Goal: Information Seeking & Learning: Learn about a topic

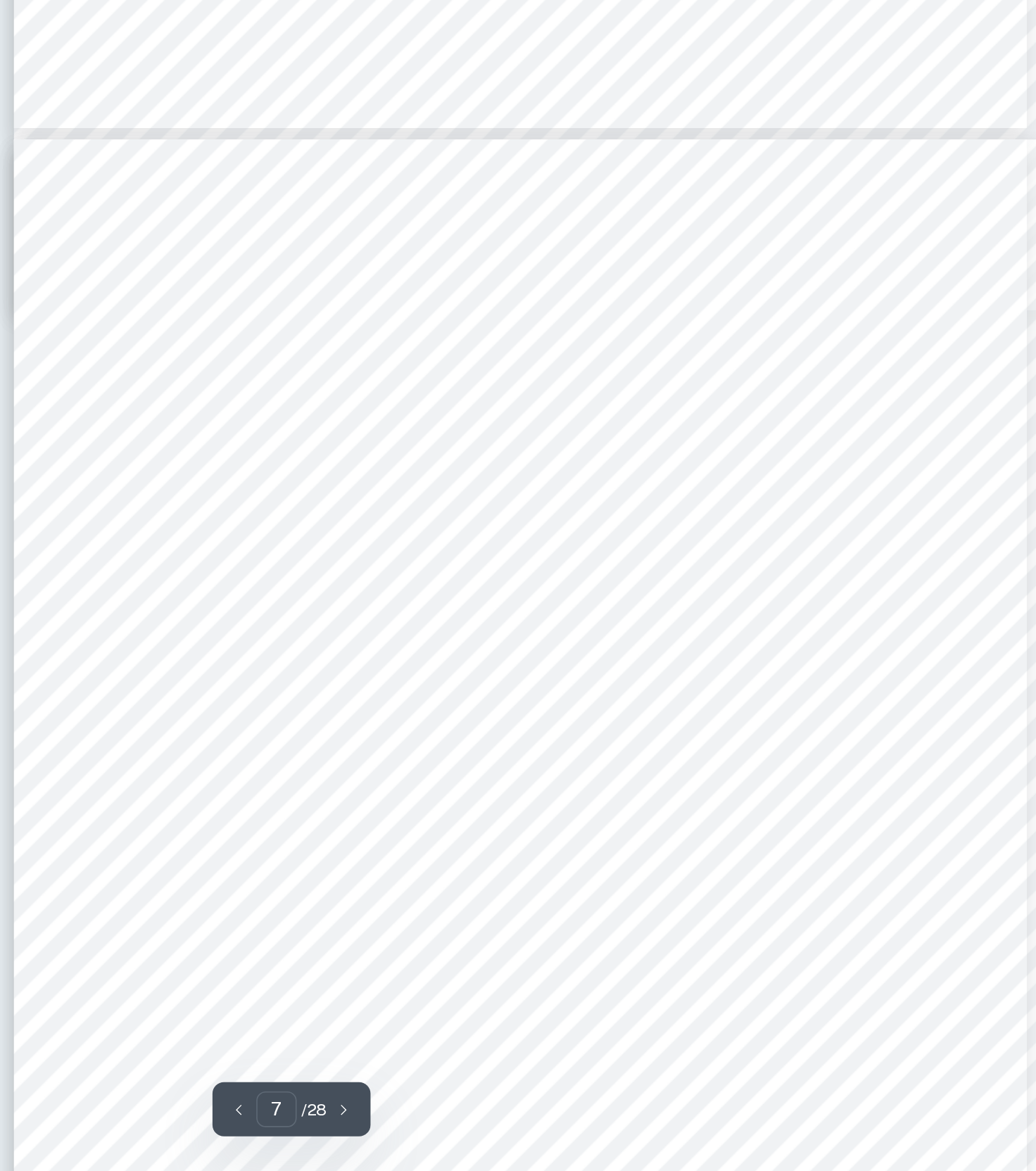
scroll to position [4507, 64]
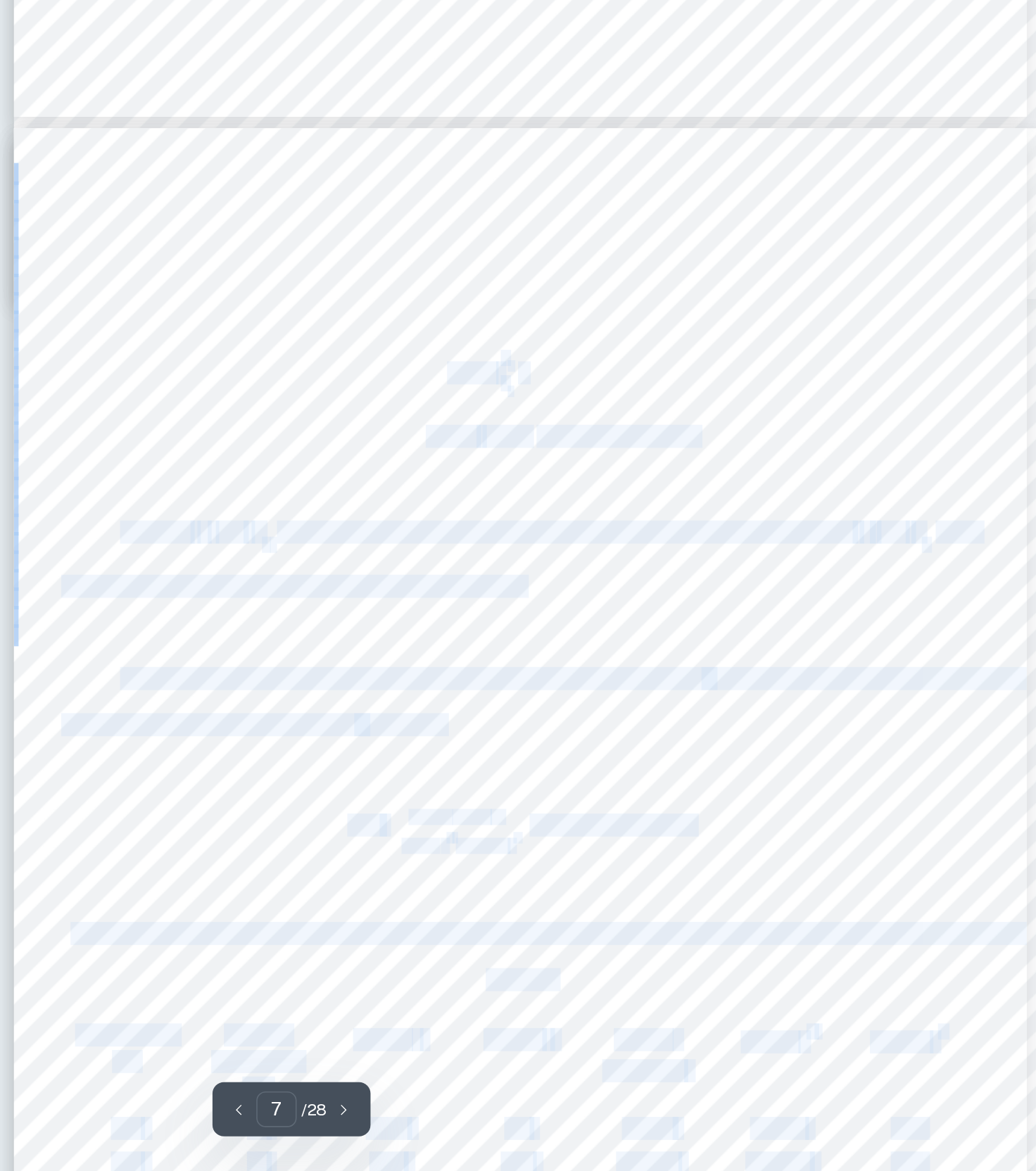
drag, startPoint x: 268, startPoint y: 228, endPoint x: 389, endPoint y: 230, distance: 121.0
click at [389, 535] on div "In order to determine the correlation between the two variables of Figure 2, I …" at bounding box center [453, 934] width 618 height 800
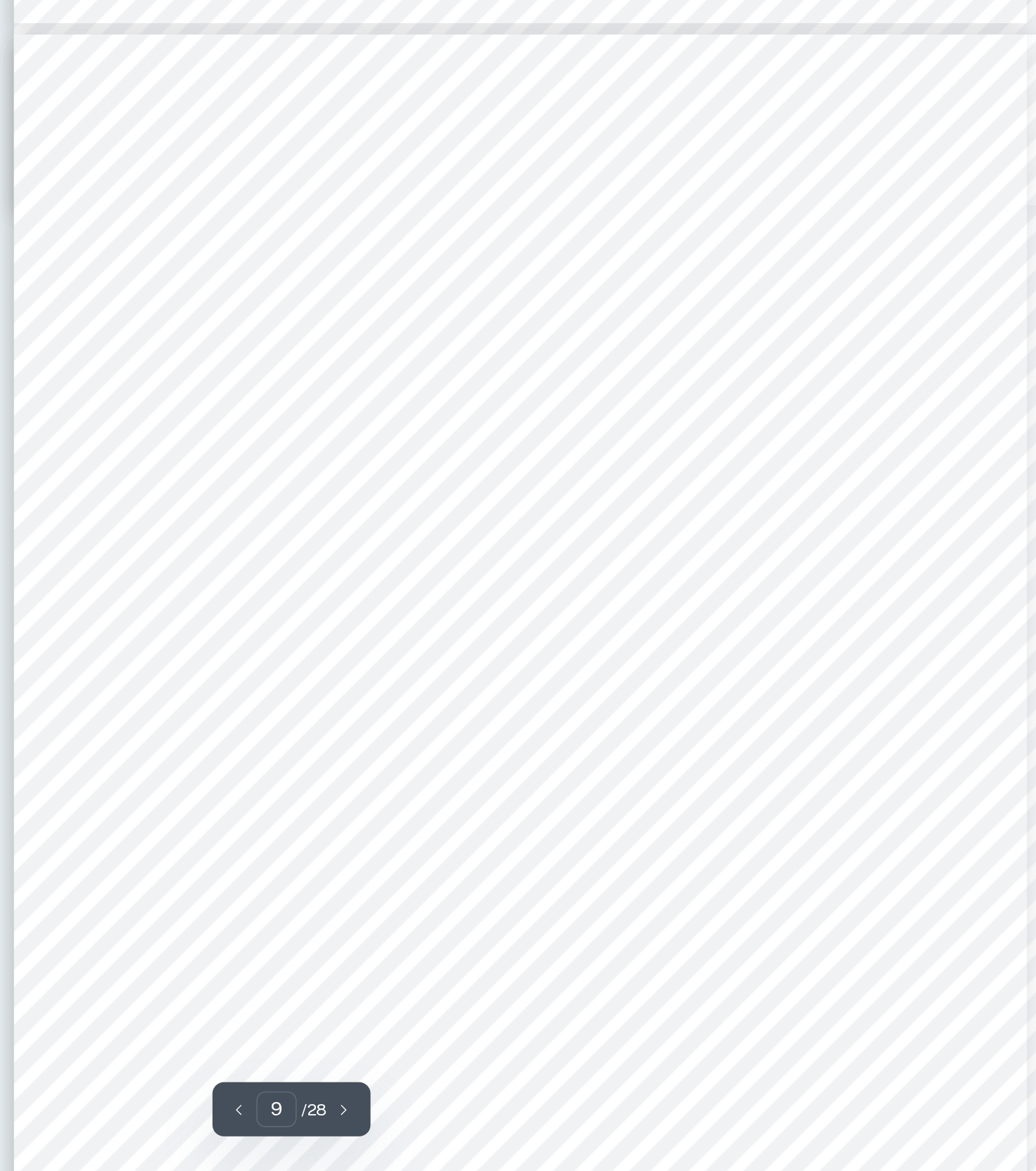
scroll to position [6229, 64]
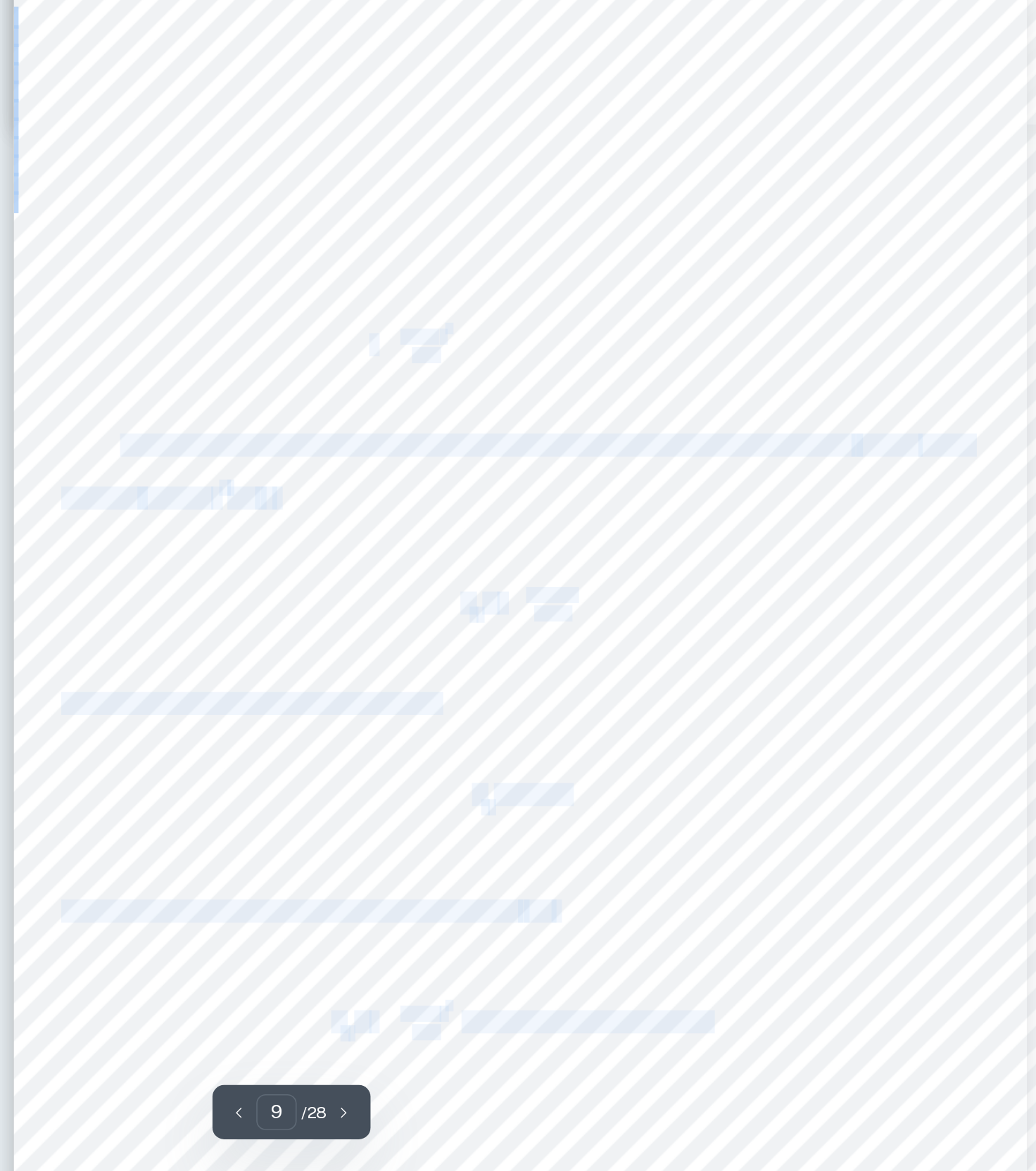
drag, startPoint x: 221, startPoint y: 204, endPoint x: 328, endPoint y: 198, distance: 107.2
click at [328, 426] on div "After finding the [PERSON_NAME] correlation coefficient, the “ ” value, I will …" at bounding box center [453, 825] width 618 height 800
click at [393, 426] on div "After finding the [PERSON_NAME] correlation coefficient, the “ ” value, I will …" at bounding box center [453, 825] width 618 height 800
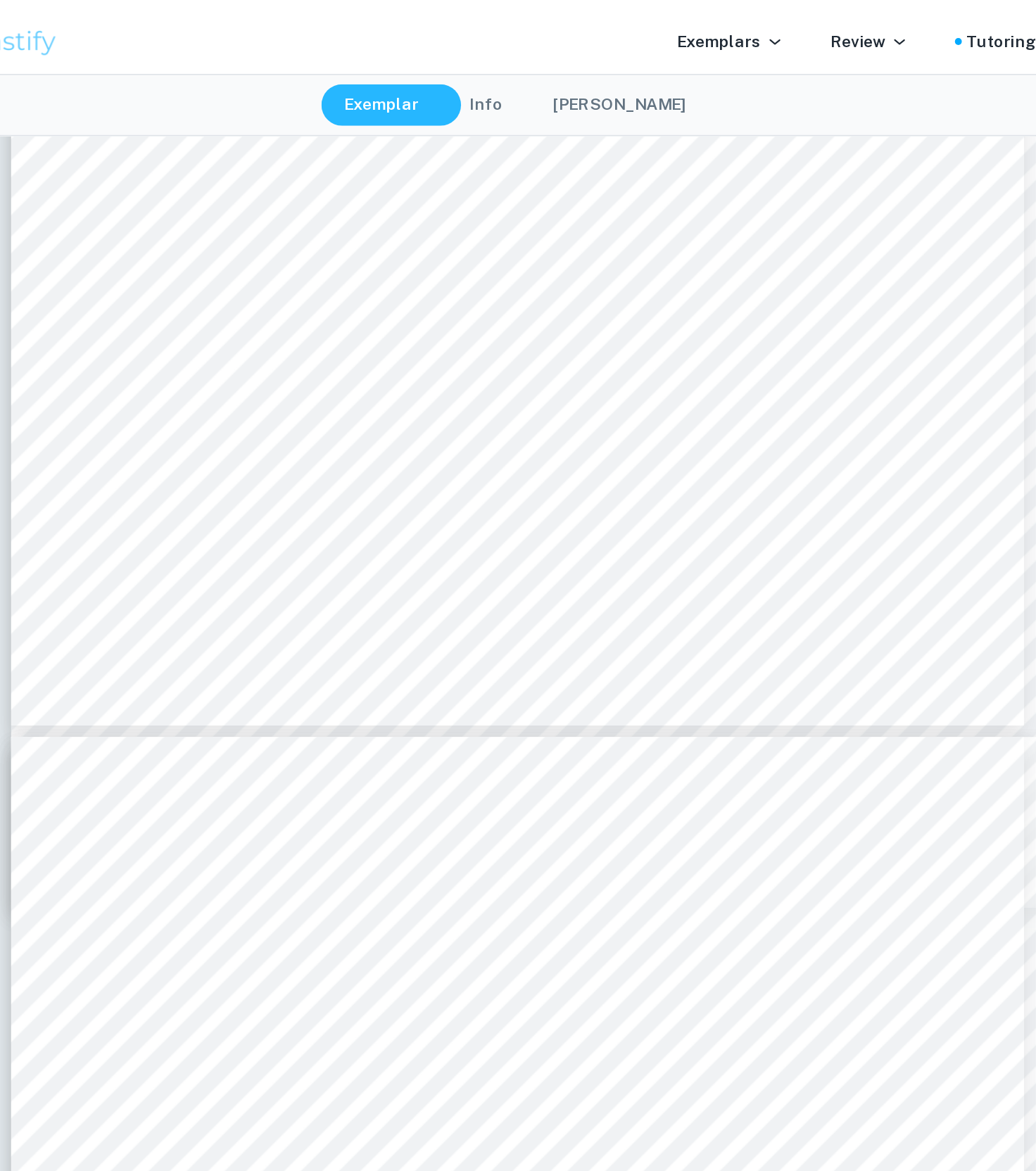
scroll to position [4591, 64]
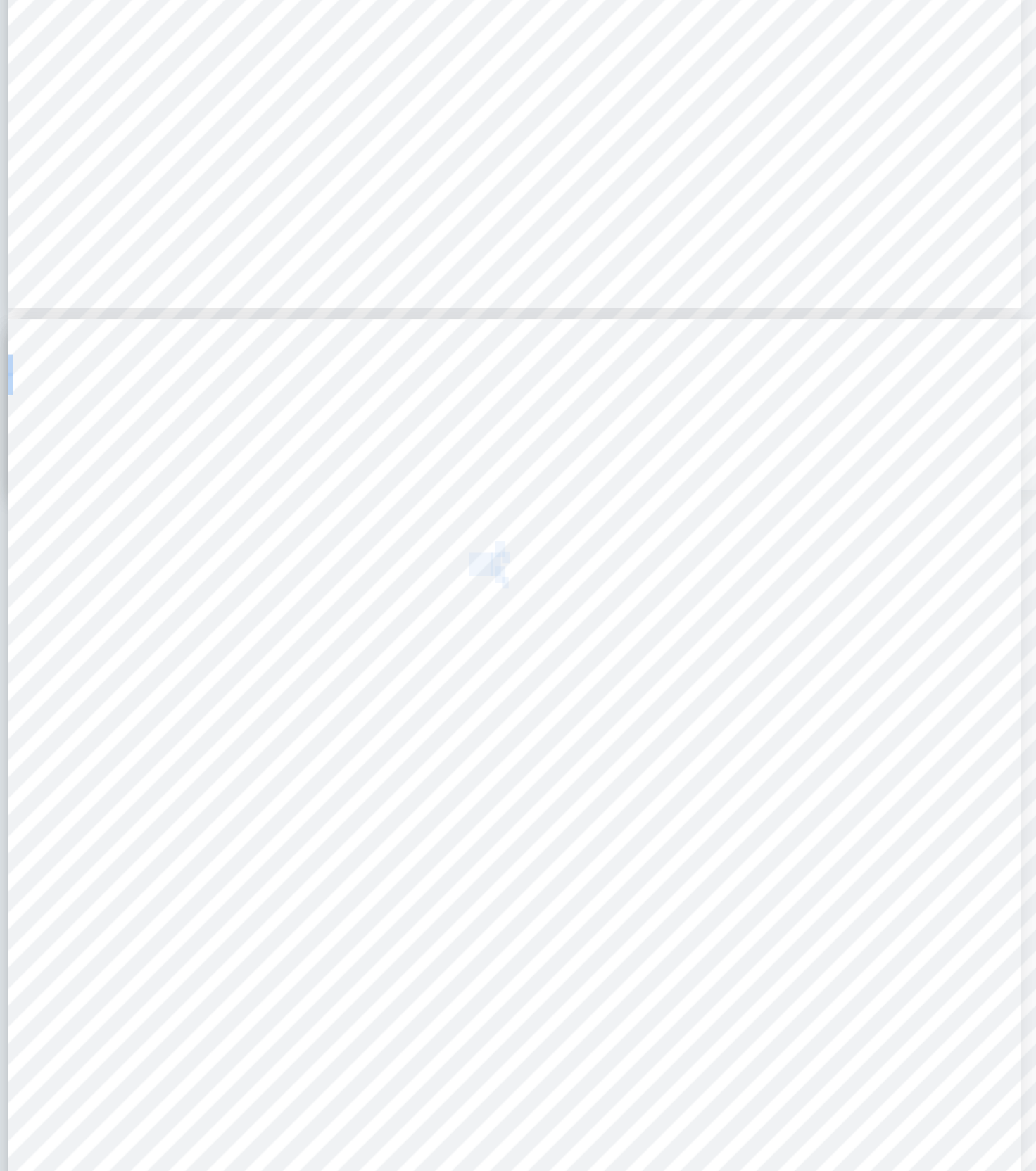
drag, startPoint x: 290, startPoint y: 346, endPoint x: 314, endPoint y: 342, distance: 24.3
click at [314, 452] on div "In order to determine the correlation between the two variables of Figure 2, I …" at bounding box center [453, 851] width 618 height 800
click at [408, 452] on div "In order to determine the correlation between the two variables of Figure 2, I …" at bounding box center [453, 851] width 618 height 800
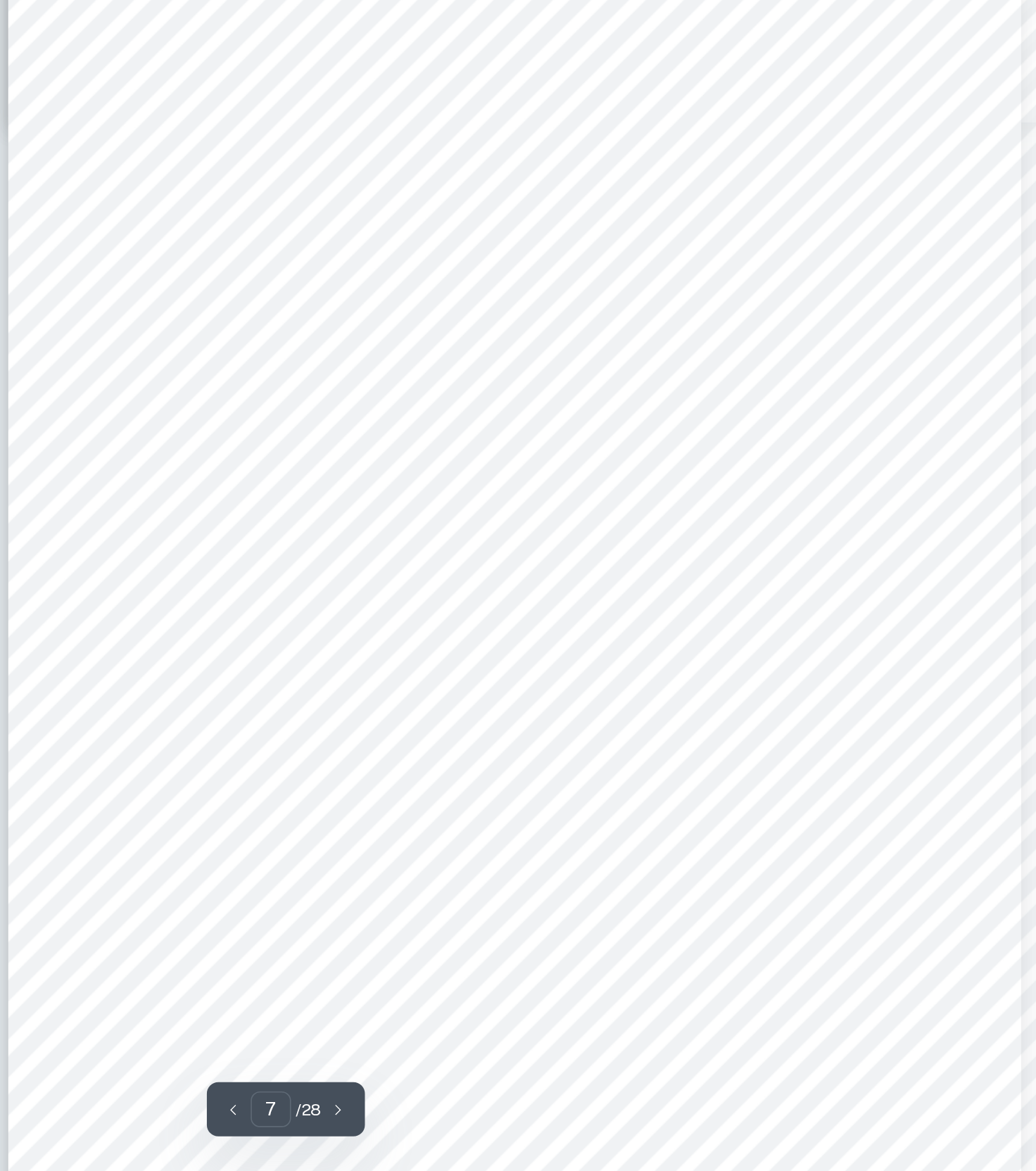
scroll to position [4648, 64]
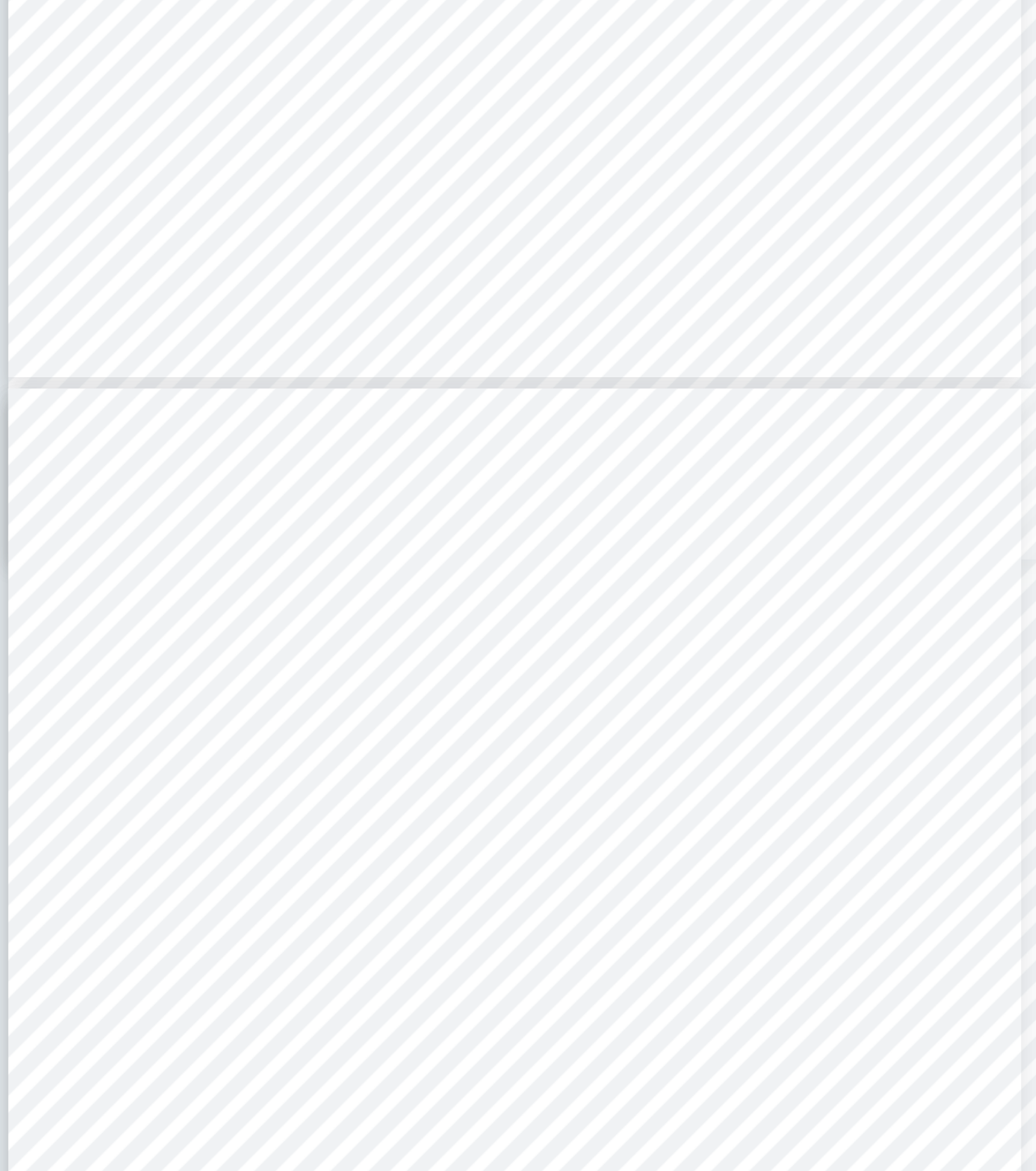
click at [392, 394] on div "In order to determine the correlation between the two variables of Figure 2, I …" at bounding box center [453, 794] width 618 height 800
click at [458, 394] on div "In order to determine the correlation between the two variables of Figure 2, I …" at bounding box center [453, 794] width 618 height 800
drag, startPoint x: 283, startPoint y: 385, endPoint x: 315, endPoint y: 389, distance: 32.2
click at [315, 394] on div "In order to determine the correlation between the two variables of Figure 2, I …" at bounding box center [453, 794] width 618 height 800
click at [491, 394] on div "In order to determine the correlation between the two variables of Figure 2, I …" at bounding box center [453, 794] width 618 height 800
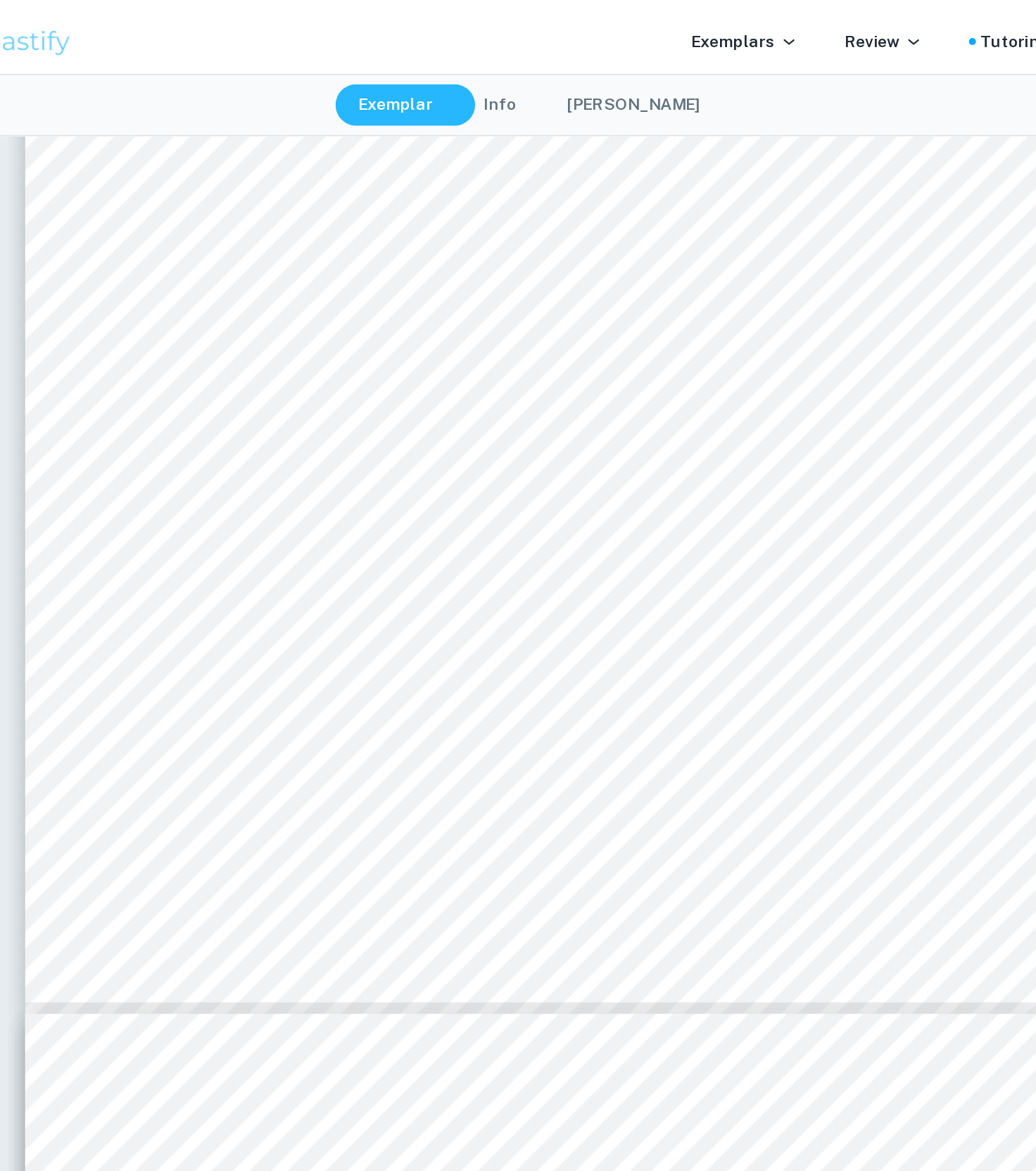
scroll to position [5150, 64]
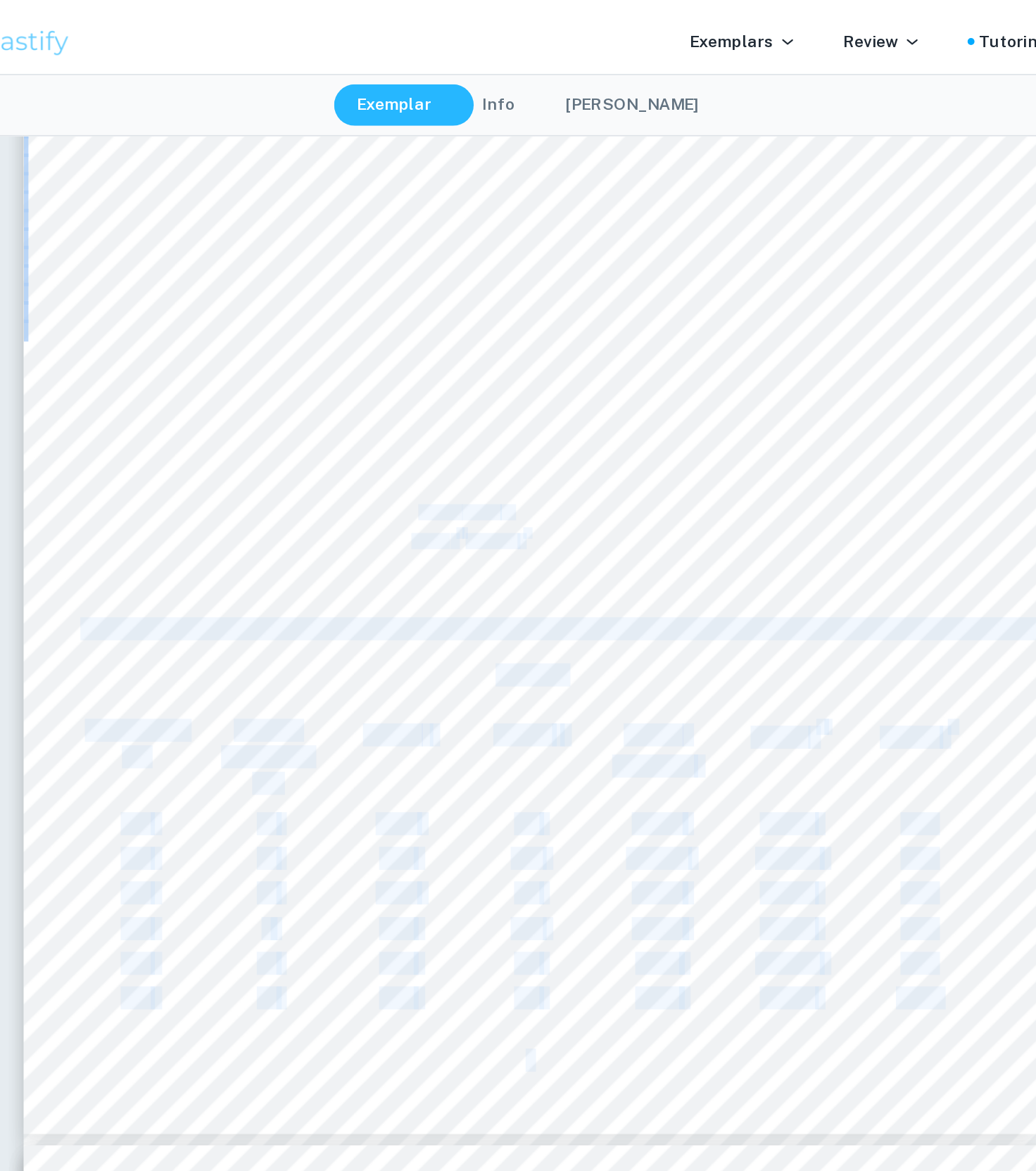
drag, startPoint x: 244, startPoint y: 310, endPoint x: 253, endPoint y: 311, distance: 9.1
click at [253, 311] on div "In order to determine the correlation between the two variables of Figure 2, I …" at bounding box center [453, 292] width 618 height 800
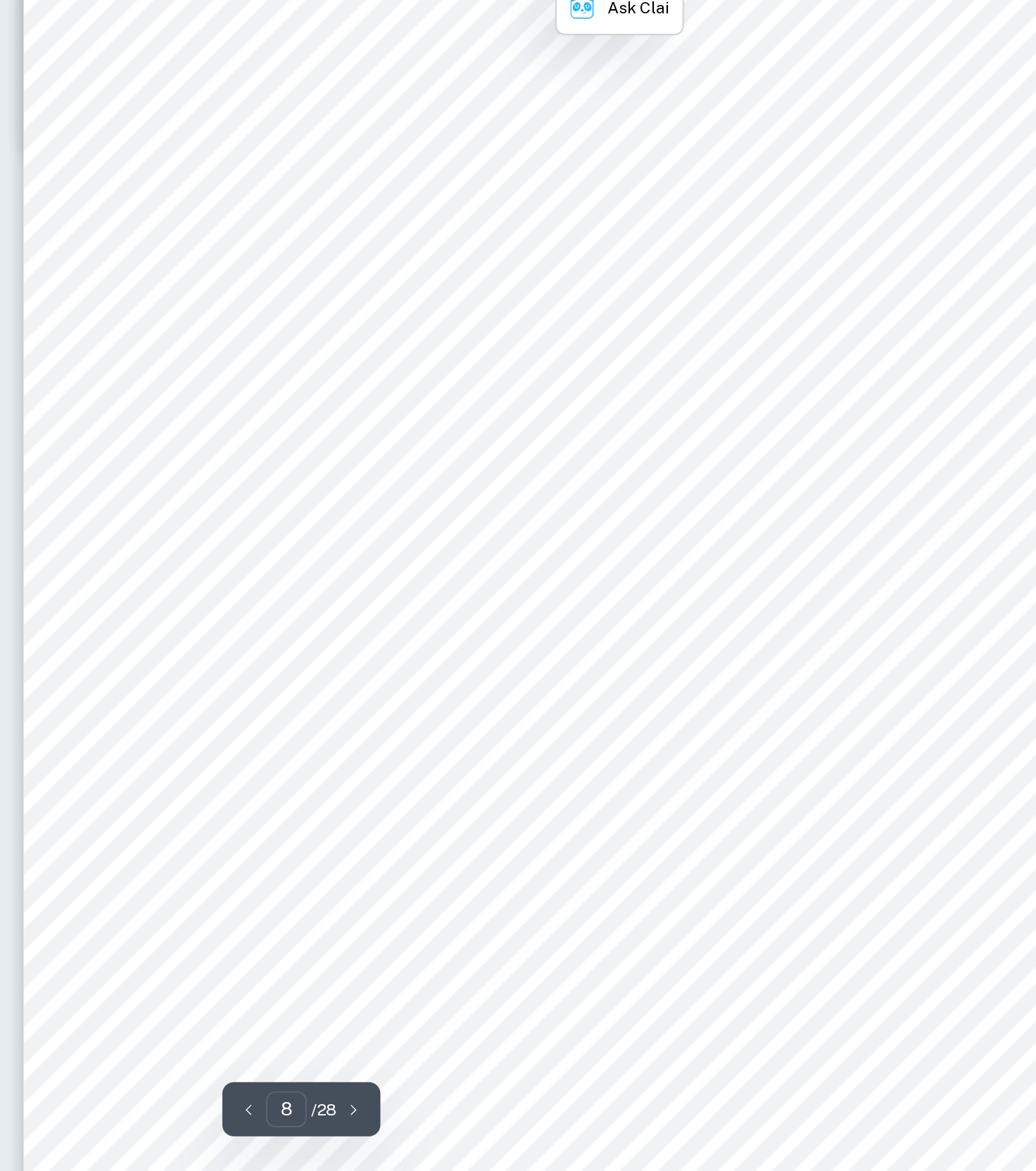
scroll to position [5507, 64]
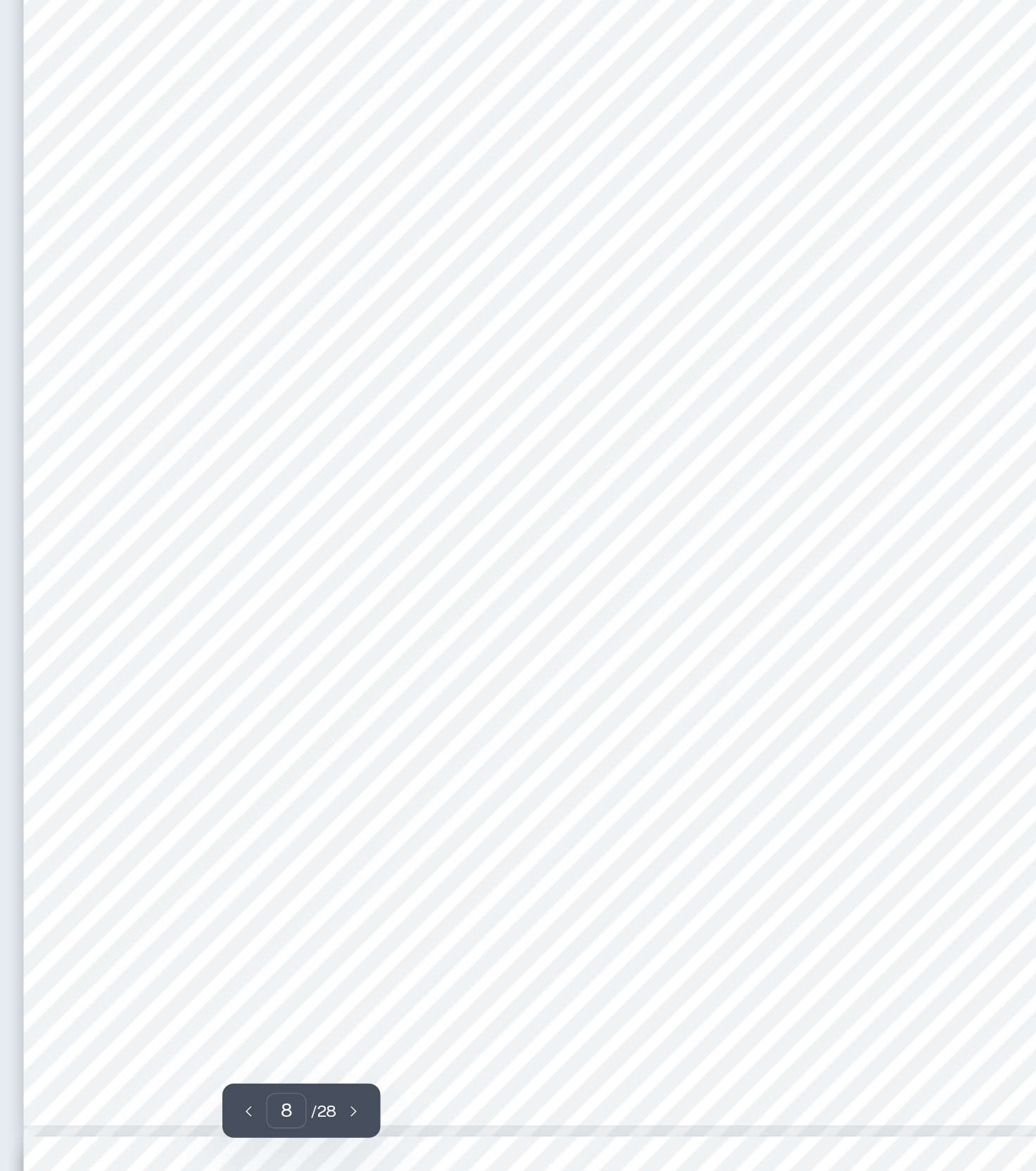
click at [374, 426] on div "176 10 -1.46 -1.8 2.628 2.1316 3.24 175 16 -2.46 4.2 -10.332 6.0516 17.64 187 1…" at bounding box center [453, 742] width 618 height 800
drag, startPoint x: 271, startPoint y: 418, endPoint x: 375, endPoint y: 432, distance: 104.9
click at [375, 432] on div "176 10 -1.46 -1.8 2.628 2.1316 3.24 175 16 -2.46 4.2 -10.332 6.0516 17.64 187 1…" at bounding box center [453, 742] width 618 height 800
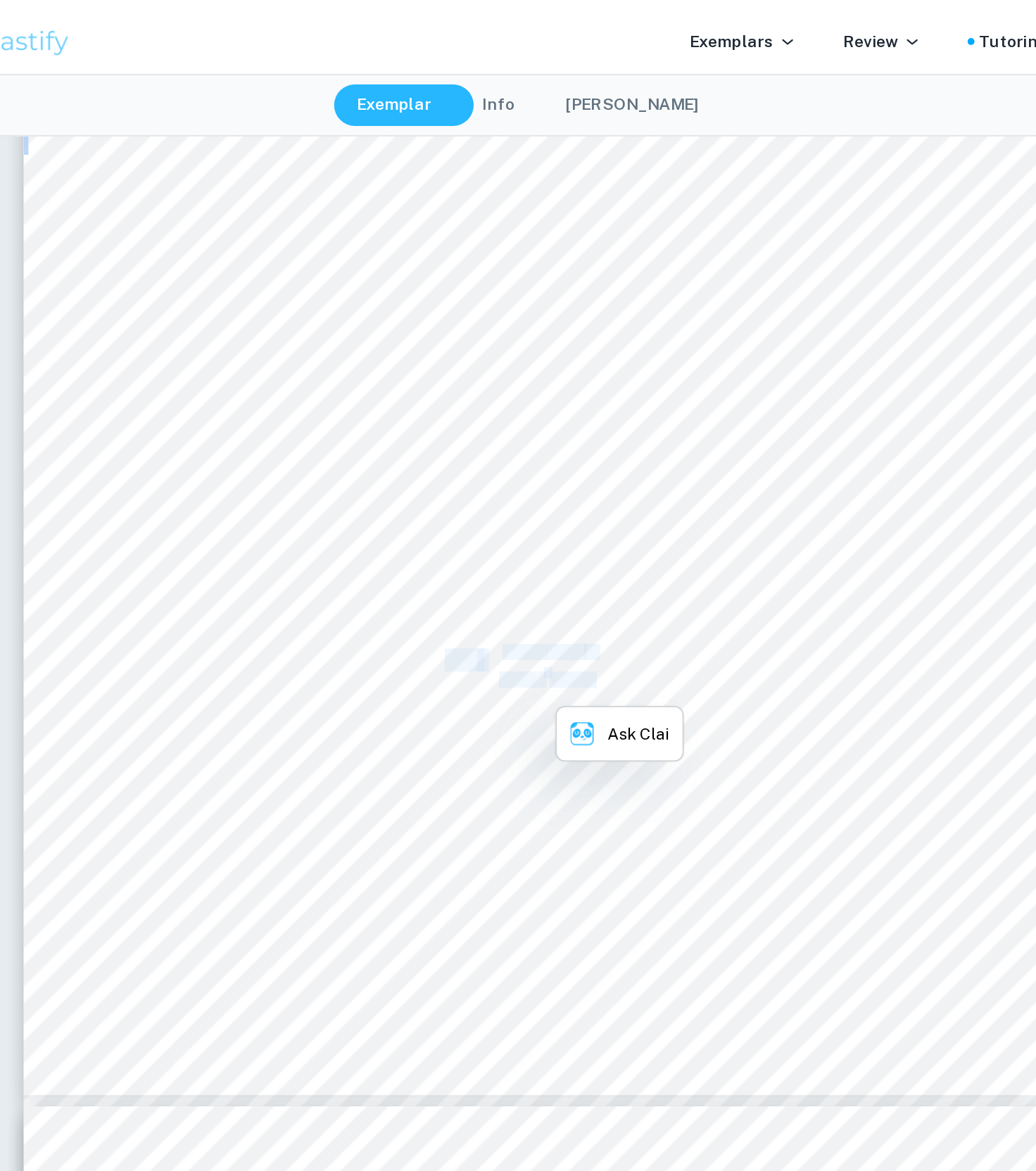
scroll to position [5971, 64]
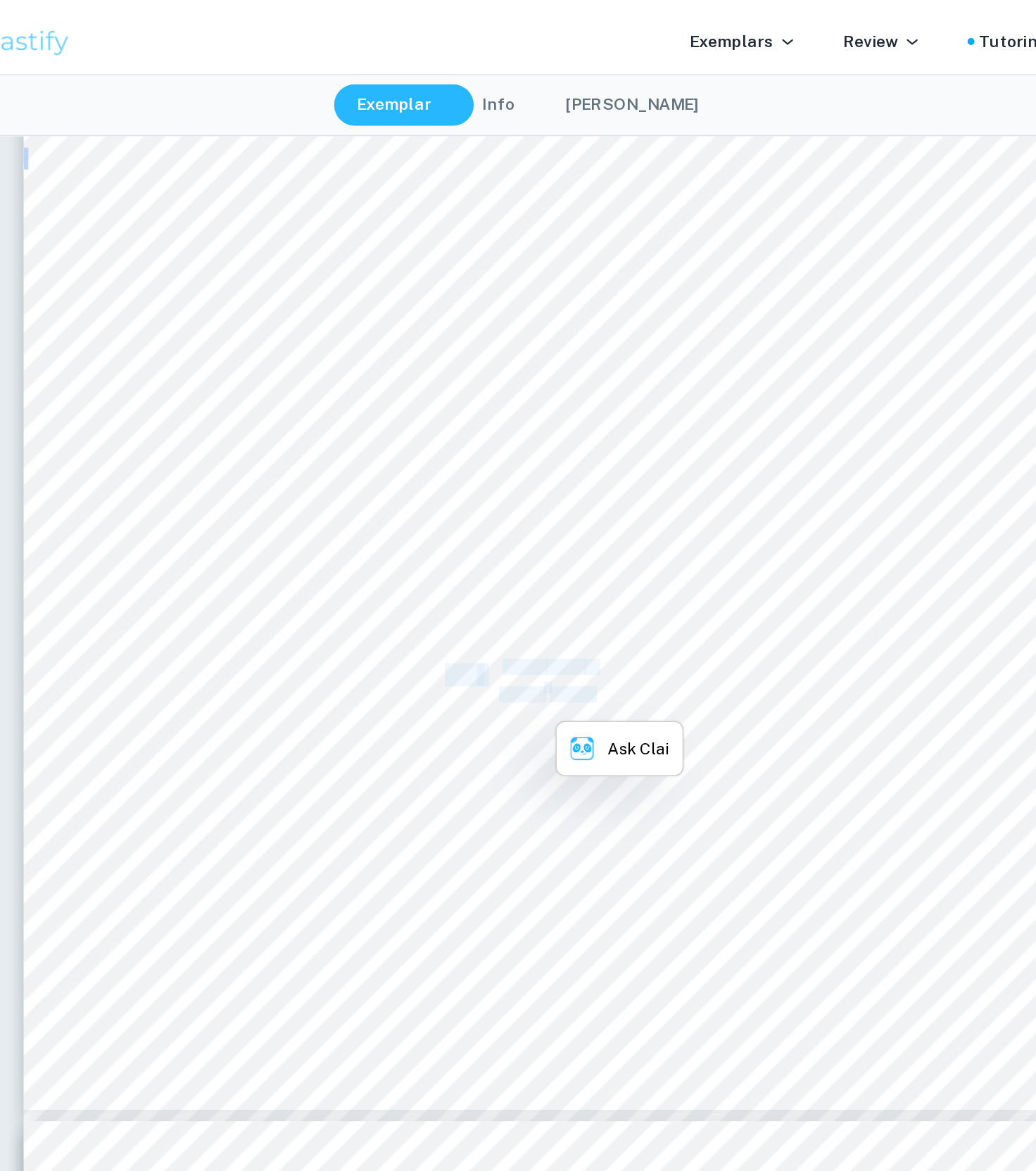
copy div "𝑟 = Σ((𝑥−𝑥 )(𝑦−𝑦 )) Σ(𝑥−𝑥 ) 2 ×Σ(𝑦−𝑦"
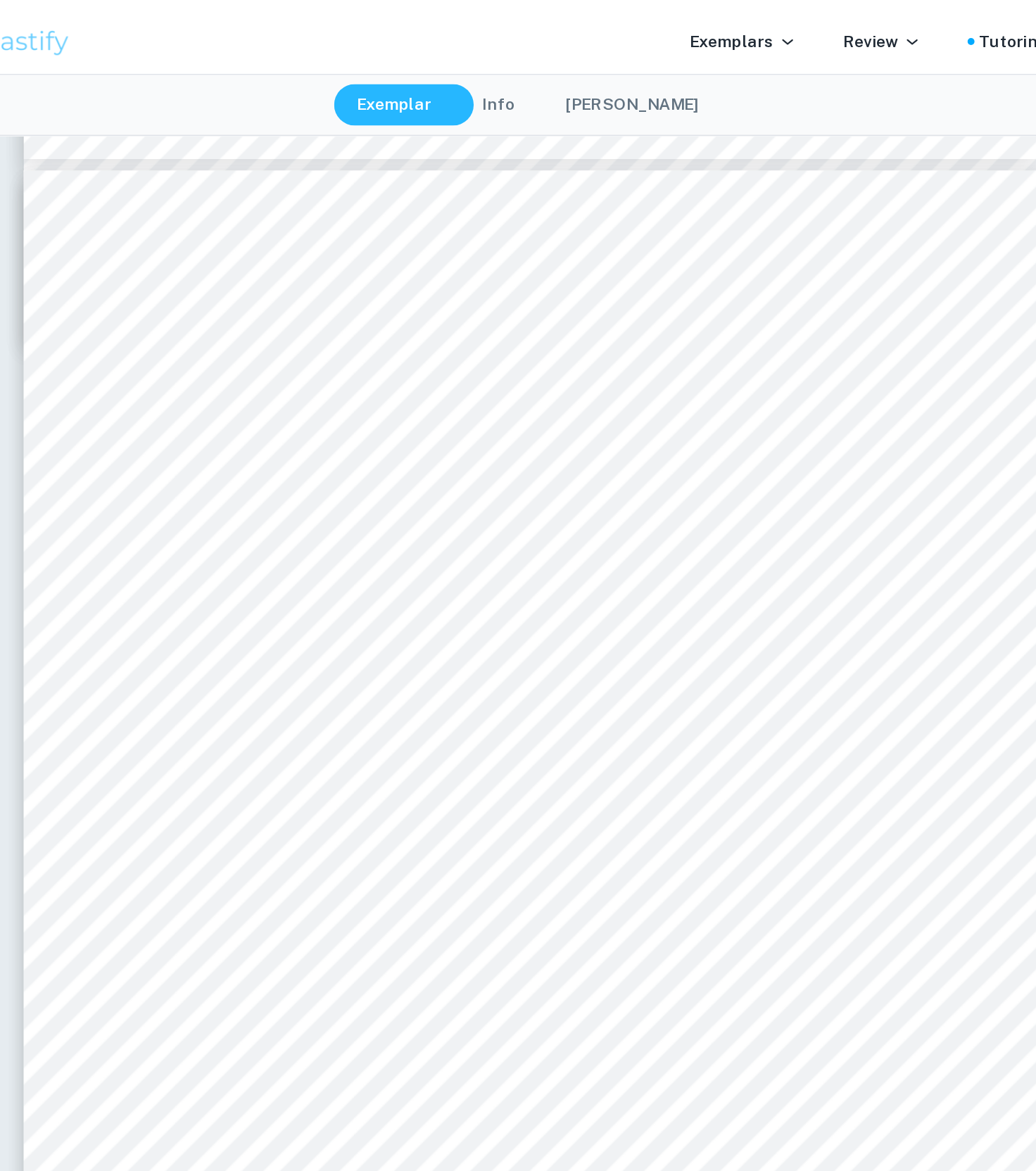
scroll to position [4937, 64]
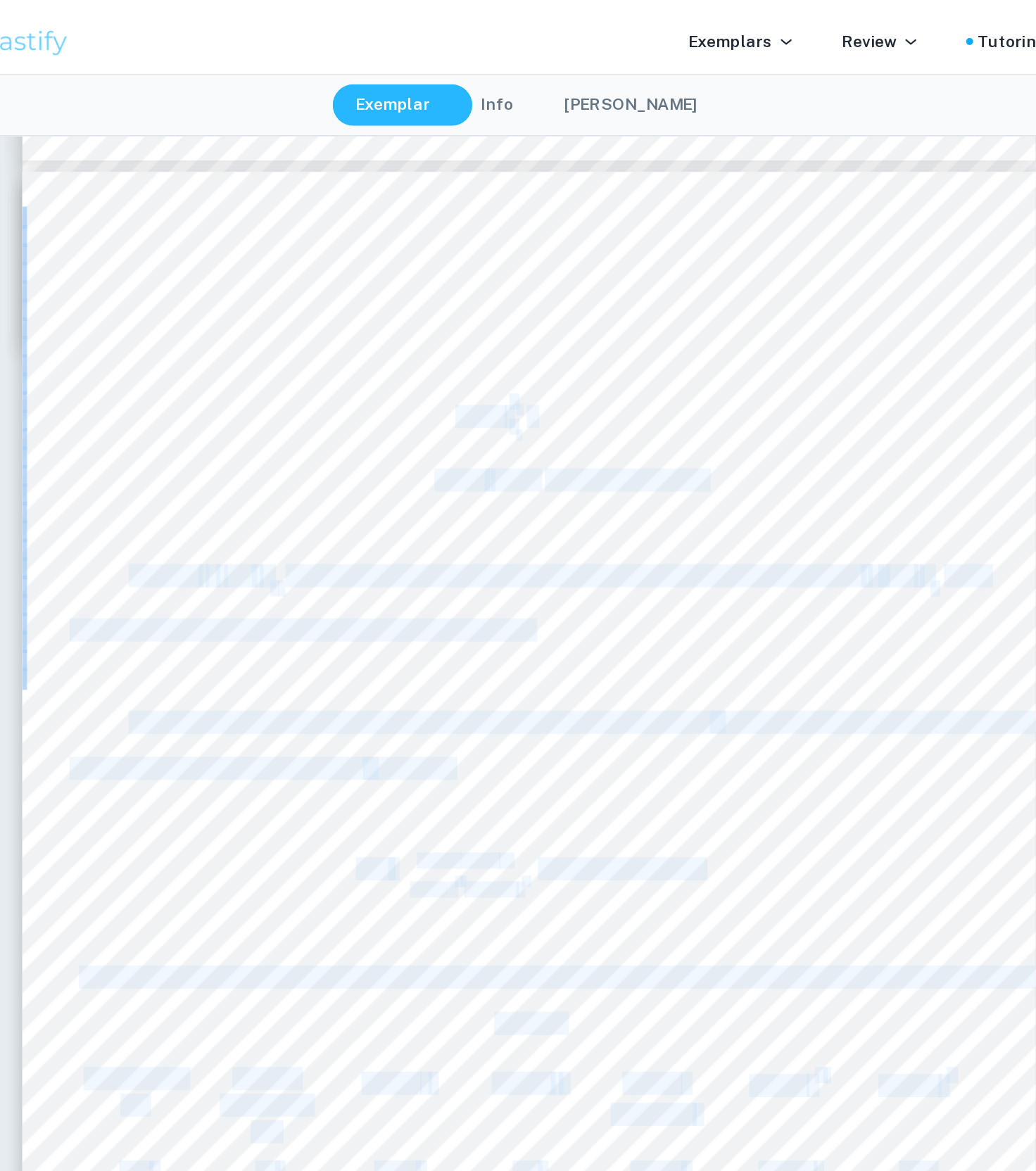
drag, startPoint x: 392, startPoint y: 274, endPoint x: 275, endPoint y: 252, distance: 119.1
click at [275, 252] on div "In order to determine the correlation between the two variables of Figure 2, I …" at bounding box center [453, 504] width 618 height 800
click at [341, 284] on div "In order to determine the correlation between the two variables of Figure 2, I …" at bounding box center [453, 504] width 618 height 800
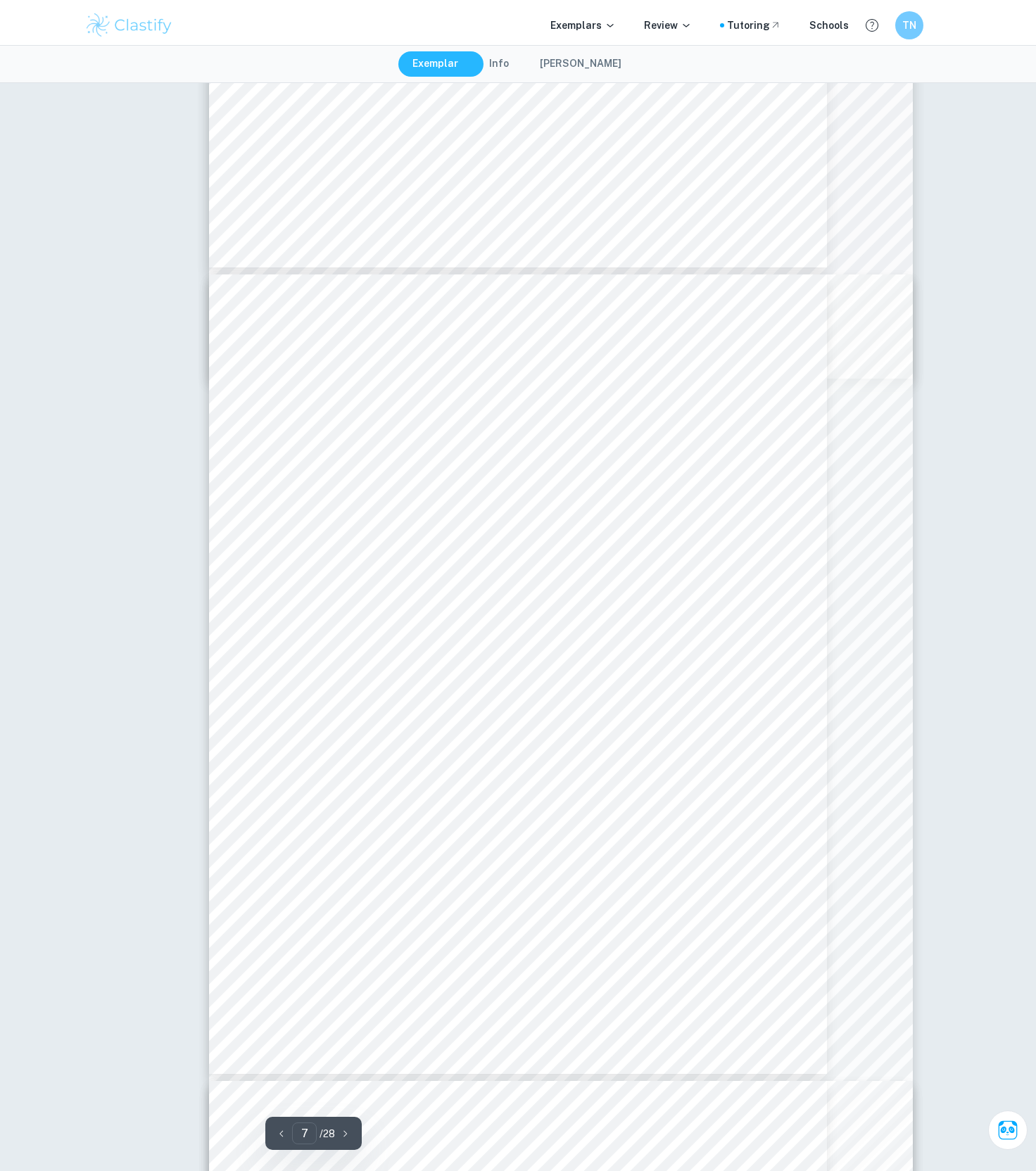
scroll to position [4564, 0]
